Goal: Transaction & Acquisition: Download file/media

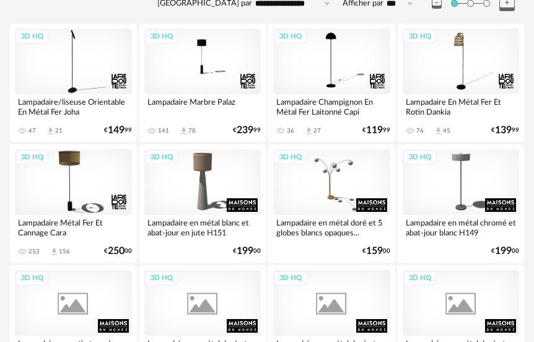
scroll to position [248, 0]
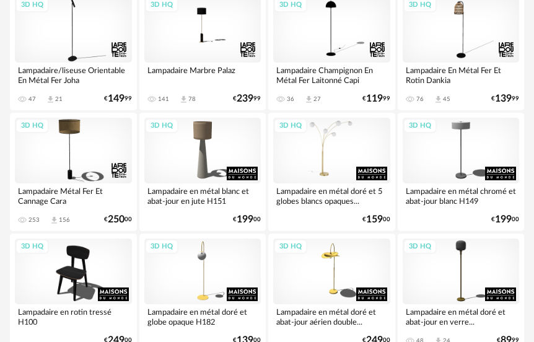
click at [335, 166] on div "3D HQ" at bounding box center [331, 151] width 117 height 66
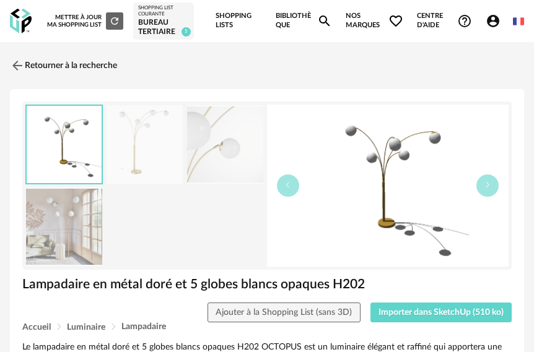
click at [63, 235] on img at bounding box center [64, 227] width 76 height 79
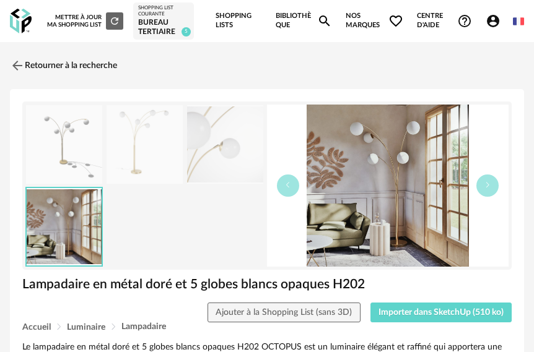
click at [431, 301] on div "Lampadaire en métal doré et 5 globes blancs opaques H202" at bounding box center [266, 289] width 501 height 27
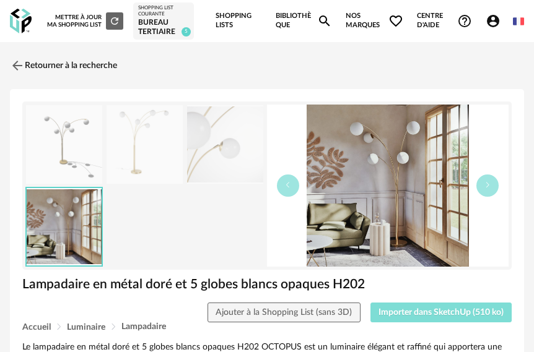
click at [428, 309] on span "Importer dans SketchUp (510 ko)" at bounding box center [440, 312] width 125 height 9
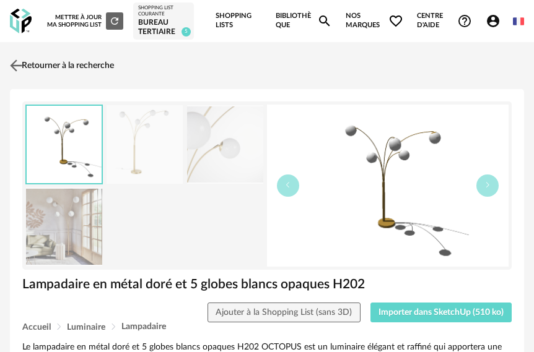
click at [17, 65] on img at bounding box center [16, 66] width 18 height 18
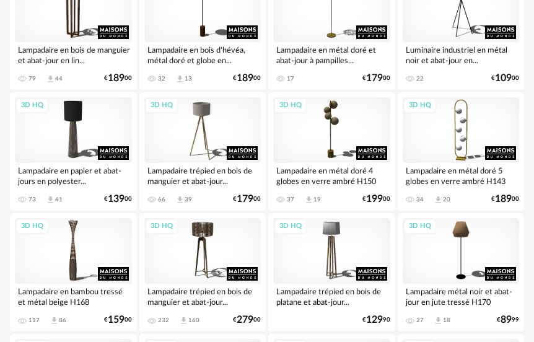
scroll to position [993, 0]
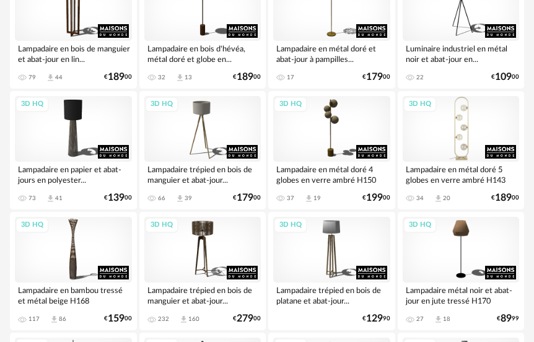
click at [454, 147] on div "3D HQ" at bounding box center [460, 129] width 117 height 66
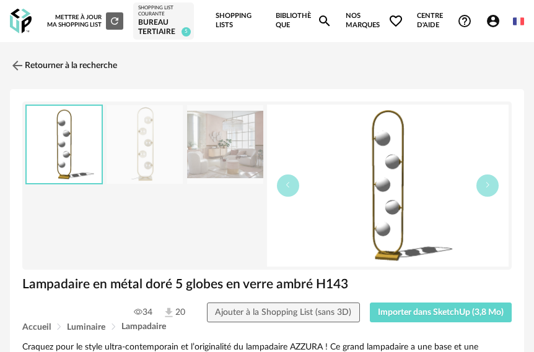
click at [228, 147] on img at bounding box center [225, 144] width 76 height 79
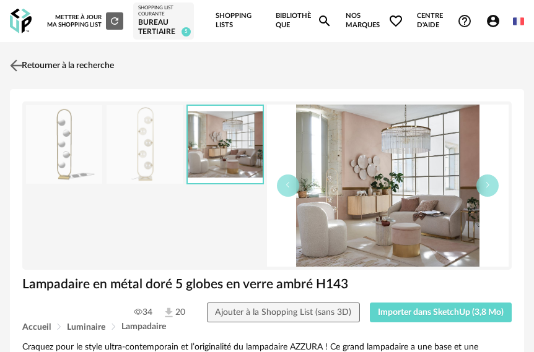
click at [13, 66] on img at bounding box center [16, 66] width 18 height 18
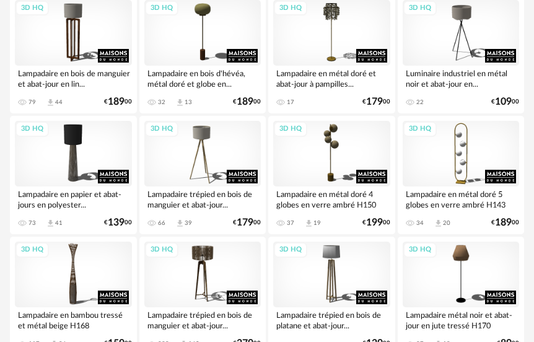
scroll to position [1030, 0]
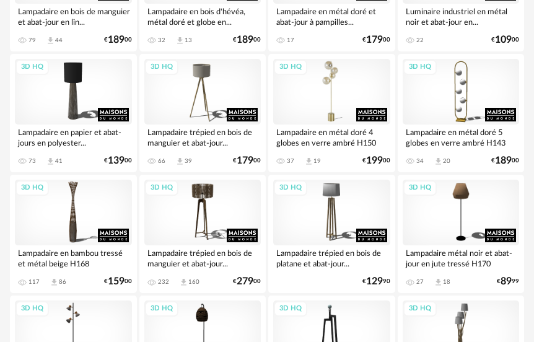
click at [333, 110] on div "3D HQ" at bounding box center [331, 92] width 117 height 66
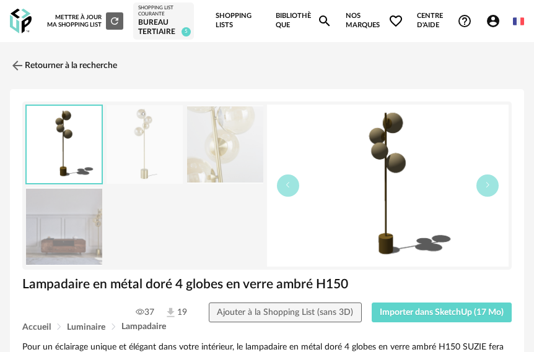
click at [246, 152] on img at bounding box center [225, 144] width 76 height 79
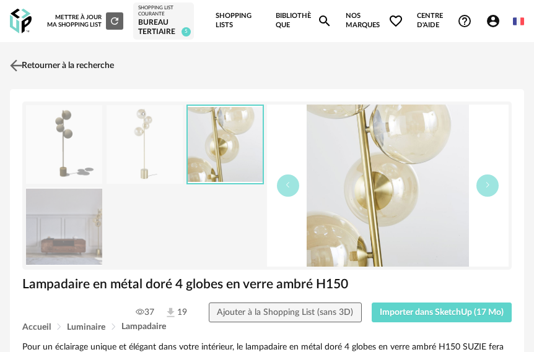
click at [18, 62] on img at bounding box center [16, 66] width 18 height 18
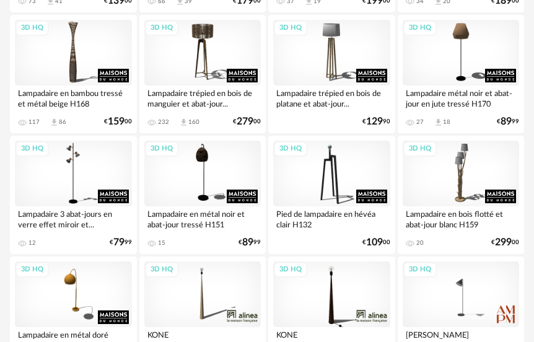
scroll to position [910, 0]
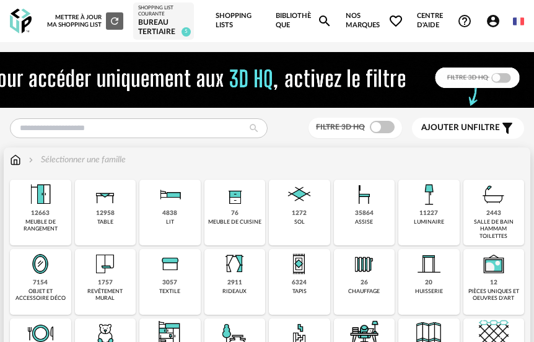
click at [118, 267] on img at bounding box center [105, 264] width 30 height 30
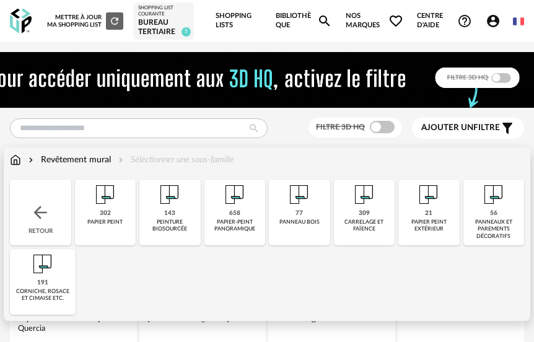
click at [106, 215] on div "302" at bounding box center [105, 213] width 11 height 8
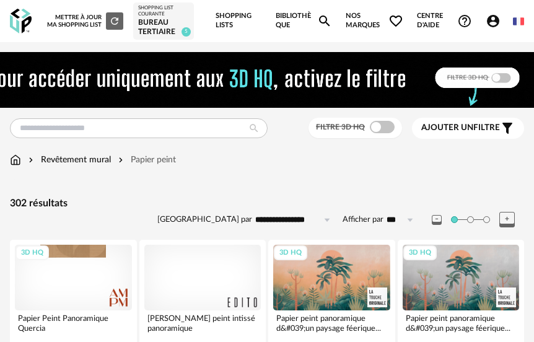
click at [381, 129] on span at bounding box center [382, 127] width 25 height 12
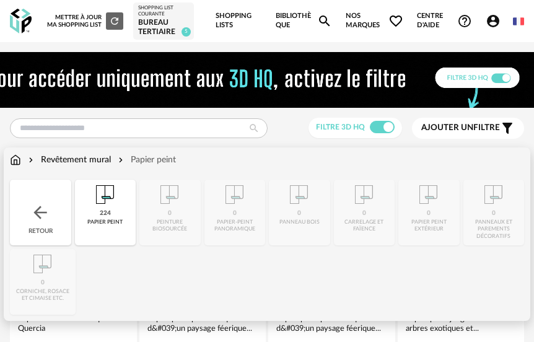
click at [106, 208] on img at bounding box center [105, 194] width 30 height 30
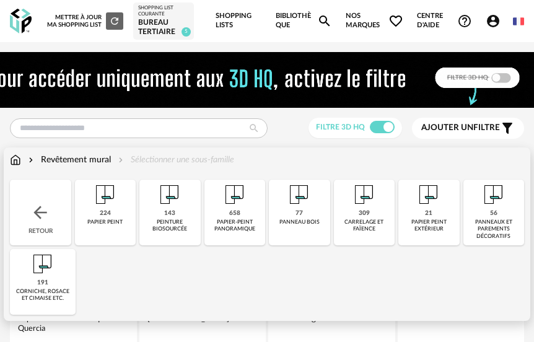
click at [237, 214] on div "658" at bounding box center [234, 213] width 11 height 8
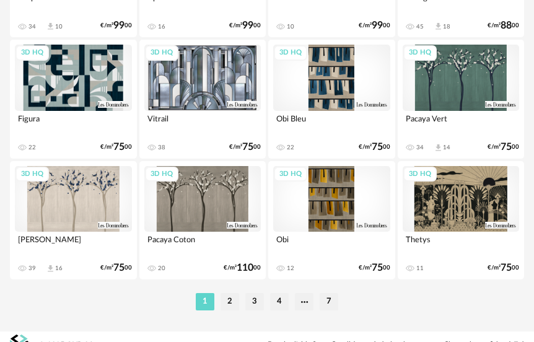
scroll to position [2993, 0]
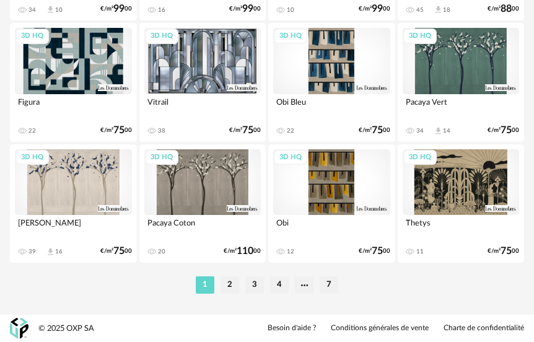
click at [230, 282] on li "2" at bounding box center [229, 284] width 19 height 17
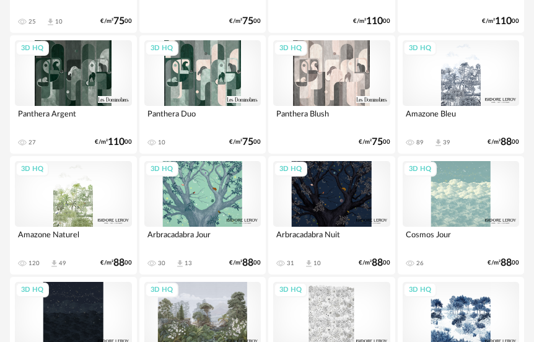
scroll to position [586, 0]
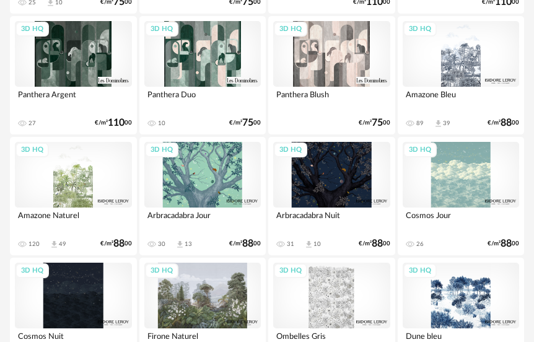
click at [84, 69] on div "3D HQ" at bounding box center [73, 54] width 117 height 66
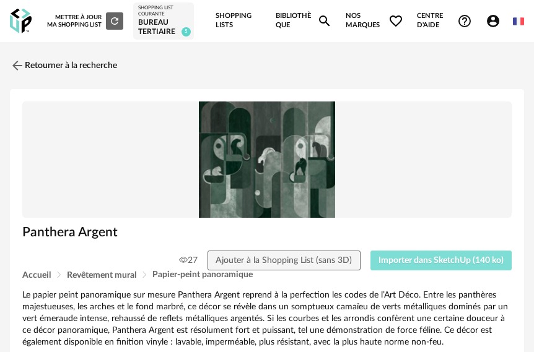
click at [451, 263] on span "Importer dans SketchUp (140 ko)" at bounding box center [440, 260] width 125 height 9
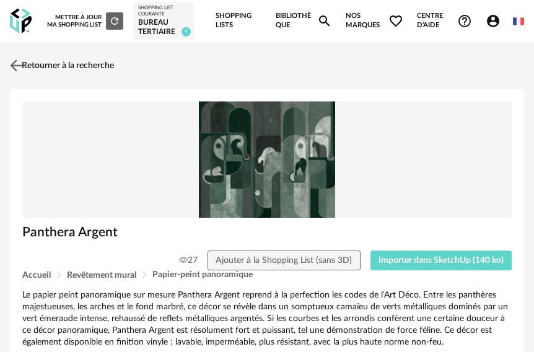
click at [15, 61] on img at bounding box center [16, 66] width 18 height 18
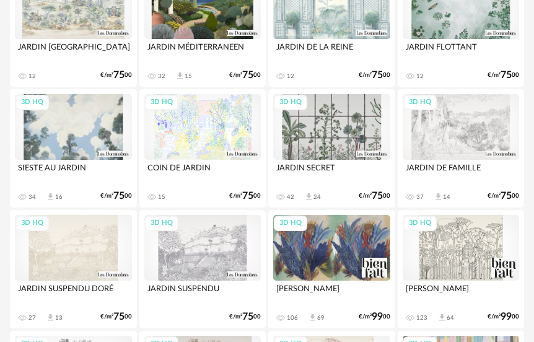
scroll to position [2826, 0]
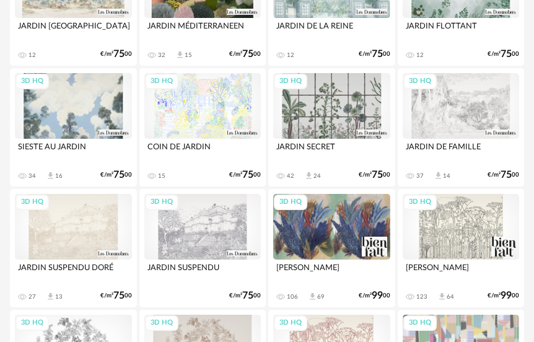
click at [309, 124] on div "3D HQ" at bounding box center [331, 106] width 117 height 66
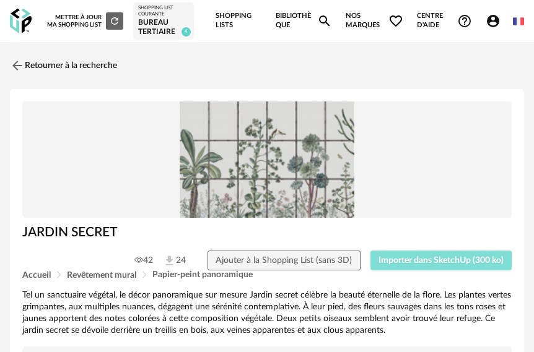
click at [401, 265] on span "Importer dans SketchUp (300 ko)" at bounding box center [440, 260] width 125 height 9
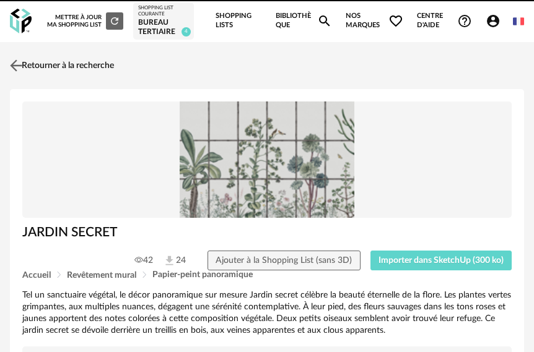
click at [15, 60] on img at bounding box center [16, 66] width 18 height 18
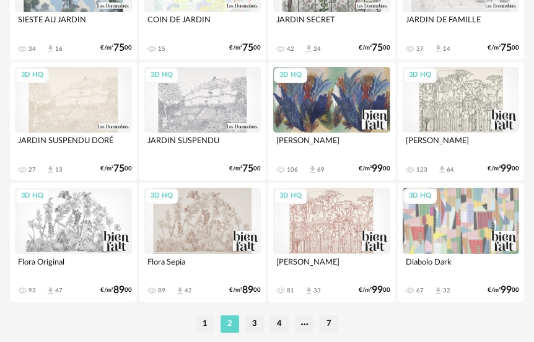
scroll to position [2971, 0]
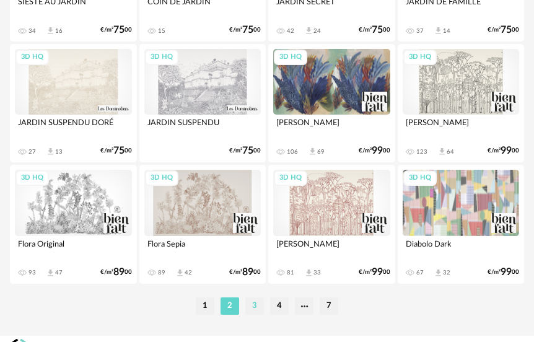
click at [246, 301] on li "3" at bounding box center [254, 305] width 19 height 17
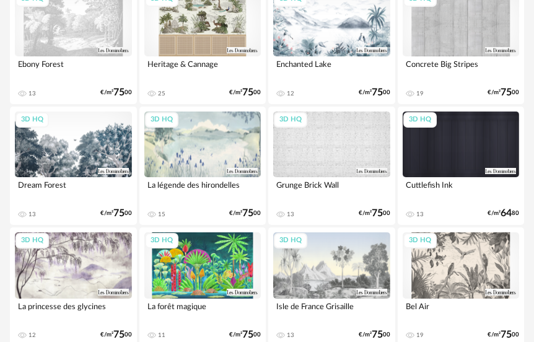
scroll to position [2992, 0]
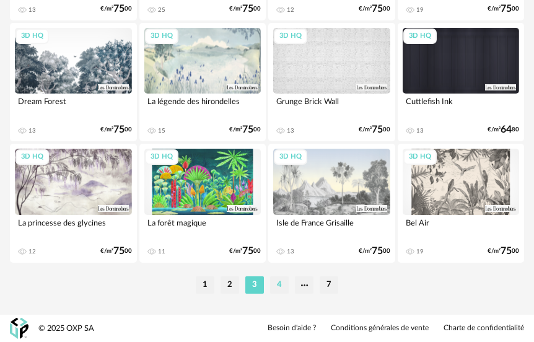
click at [274, 287] on li "4" at bounding box center [279, 284] width 19 height 17
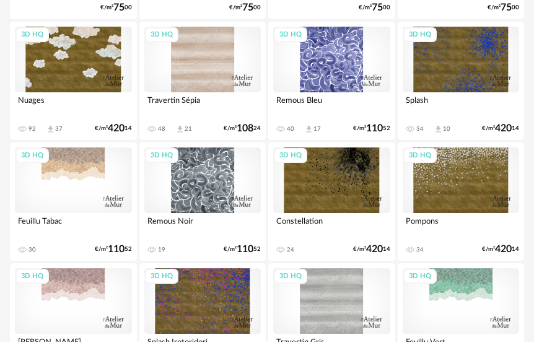
scroll to position [678, 0]
